Goal: Information Seeking & Learning: Find specific fact

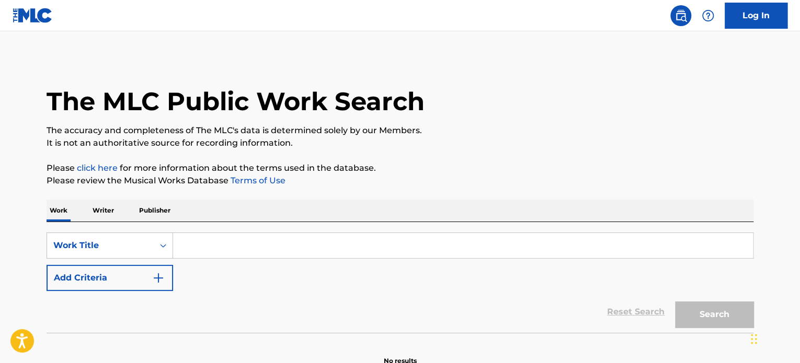
click at [253, 255] on input "Search Form" at bounding box center [463, 245] width 580 height 25
paste input "Never Find - Fly Rebel Society"
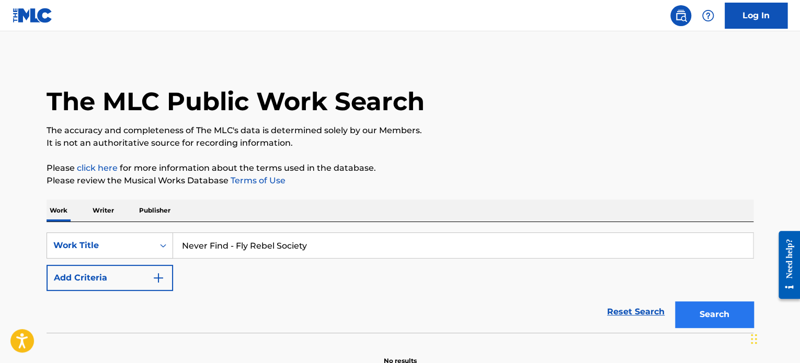
type input "Never Find - Fly Rebel Society"
click at [699, 308] on button "Search" at bounding box center [714, 315] width 78 height 26
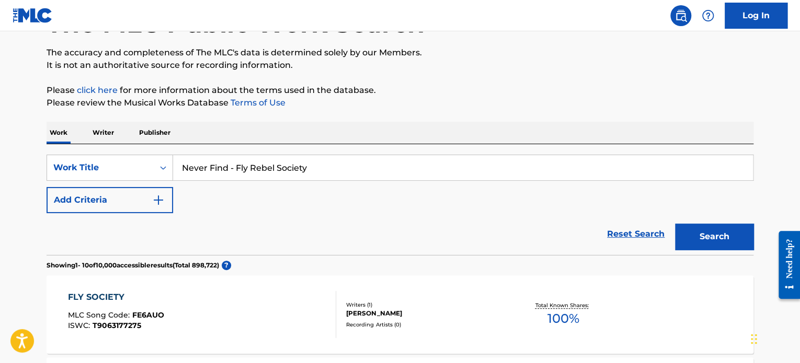
scroll to position [157, 0]
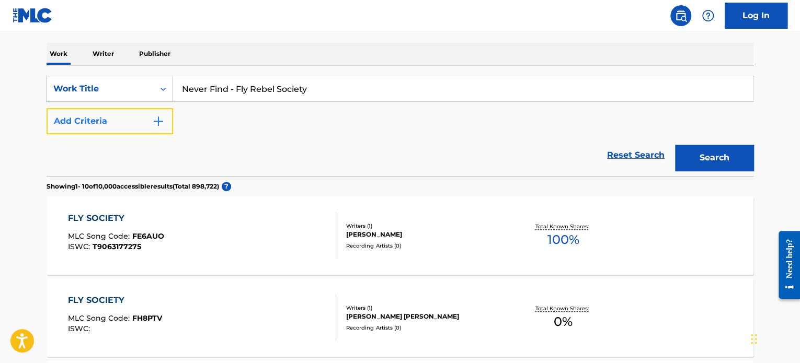
click at [119, 119] on button "Add Criteria" at bounding box center [110, 121] width 127 height 26
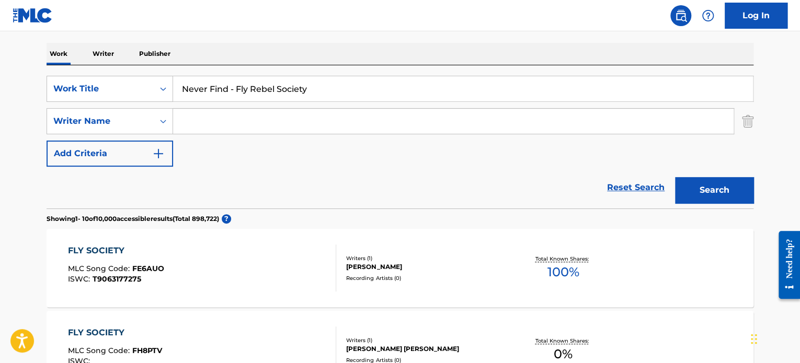
click at [202, 123] on input "Search Form" at bounding box center [453, 121] width 561 height 25
paste input "[PERSON_NAME]"
type input "[PERSON_NAME]"
click at [693, 186] on button "Search" at bounding box center [714, 190] width 78 height 26
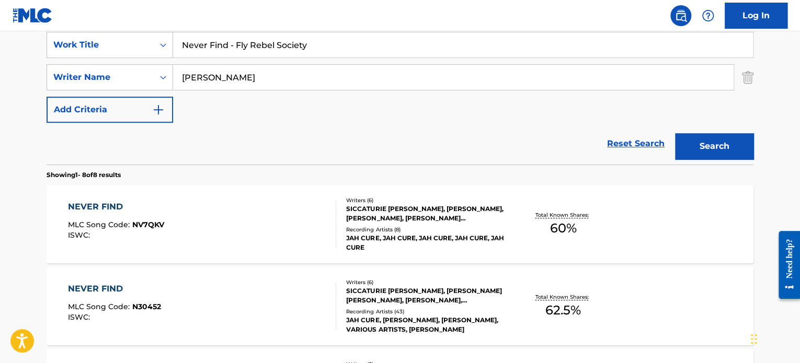
scroll to position [261, 0]
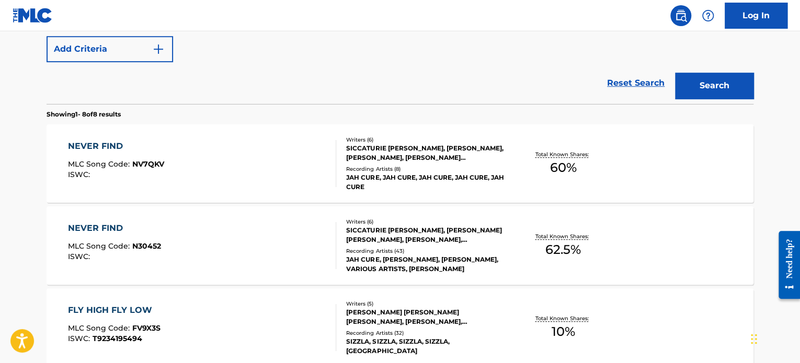
click at [290, 161] on div "NEVER FIND MLC Song Code : NV7QKV ISWC :" at bounding box center [202, 163] width 269 height 47
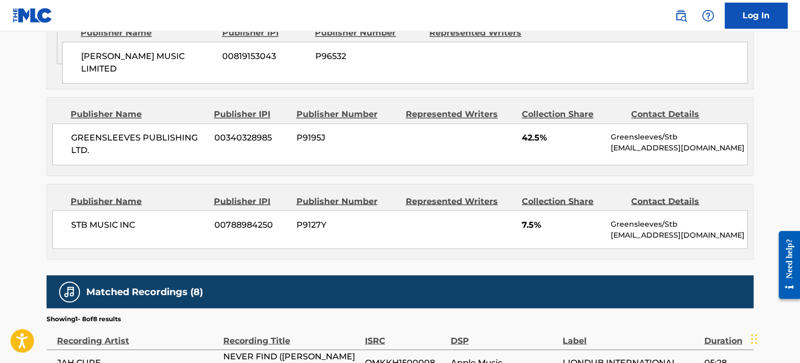
scroll to position [994, 0]
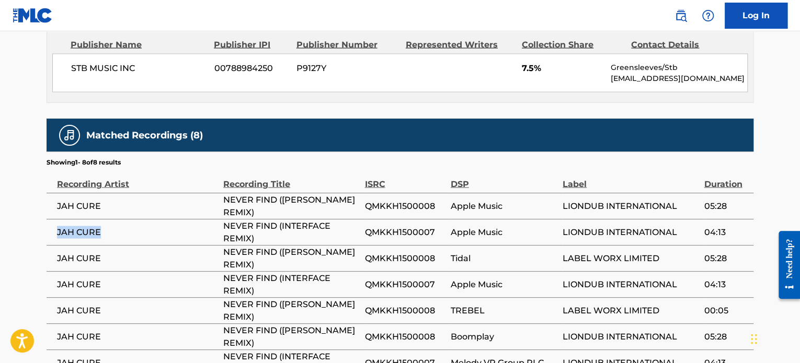
drag, startPoint x: 53, startPoint y: 198, endPoint x: 108, endPoint y: 197, distance: 54.4
click at [108, 219] on td "JAH CURE" at bounding box center [135, 232] width 177 height 26
copy span "JAH CURE"
